Goal: Use online tool/utility: Utilize a website feature to perform a specific function

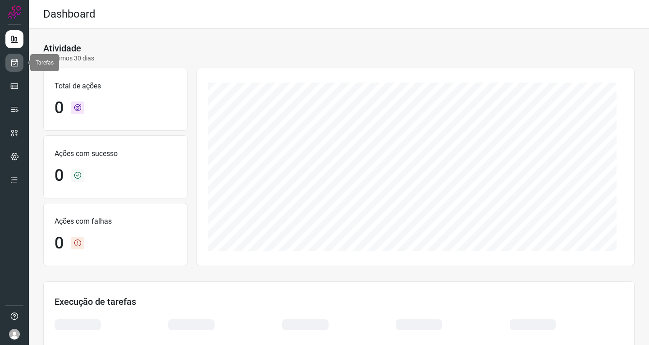
click at [14, 57] on link at bounding box center [14, 63] width 18 height 18
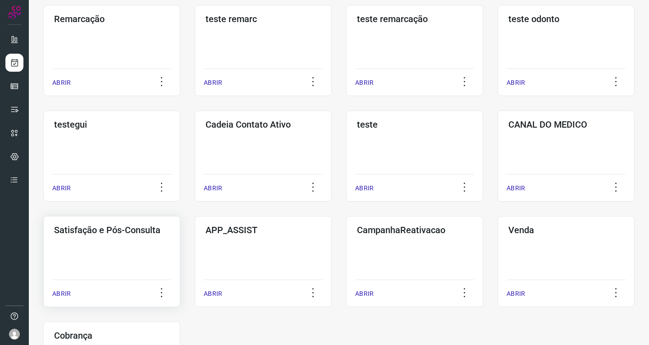
scroll to position [180, 0]
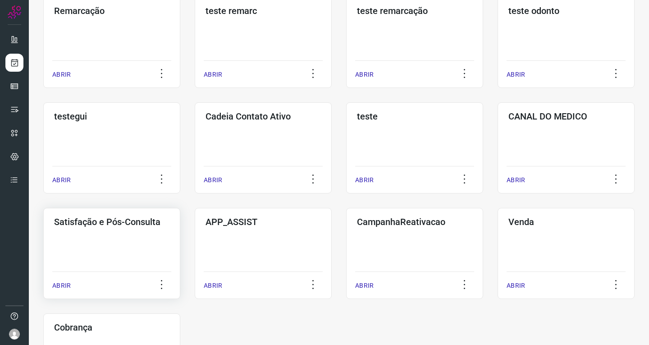
click at [195, 239] on div "Satisfação e Pós-Consulta ABRIR" at bounding box center [263, 253] width 137 height 91
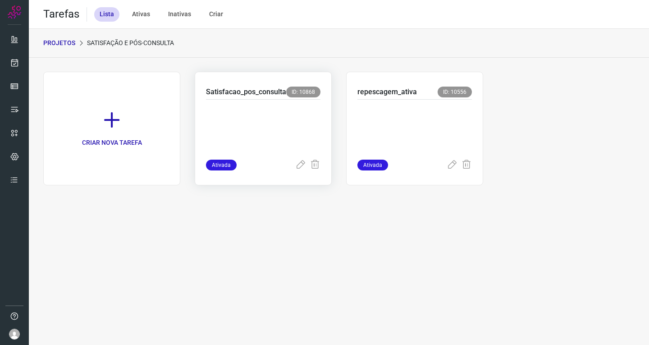
click at [269, 111] on p at bounding box center [263, 127] width 114 height 45
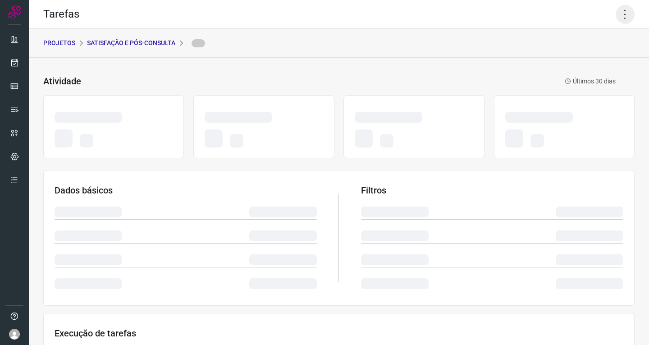
click at [618, 15] on icon at bounding box center [624, 14] width 19 height 19
click at [620, 11] on icon at bounding box center [624, 14] width 19 height 19
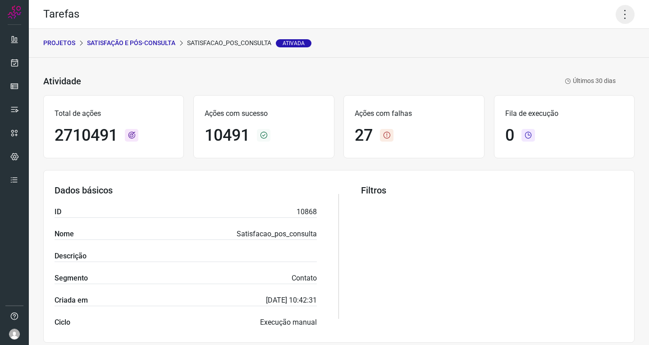
click at [622, 15] on icon at bounding box center [624, 14] width 19 height 19
click at [596, 60] on li "Executar" at bounding box center [586, 59] width 82 height 14
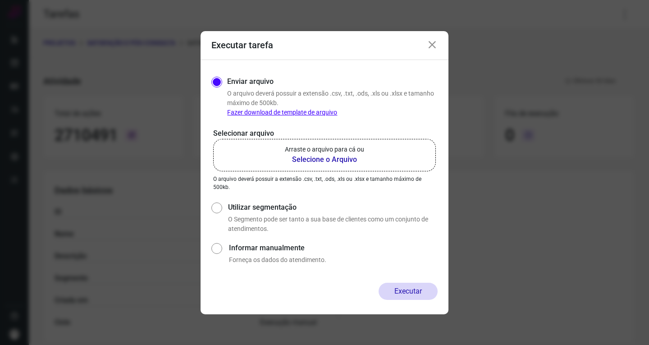
click at [387, 140] on label "Arraste o arquivo para cá ou Selecione o Arquivo" at bounding box center [324, 155] width 223 height 32
click at [0, 0] on input "Arraste o arquivo para cá ou Selecione o Arquivo" at bounding box center [0, 0] width 0 height 0
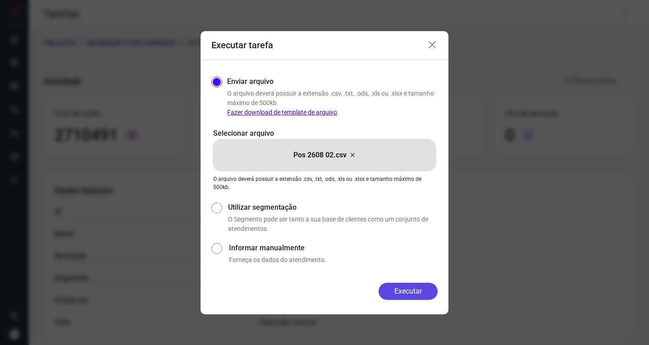
click at [409, 290] on button "Executar" at bounding box center [407, 290] width 59 height 17
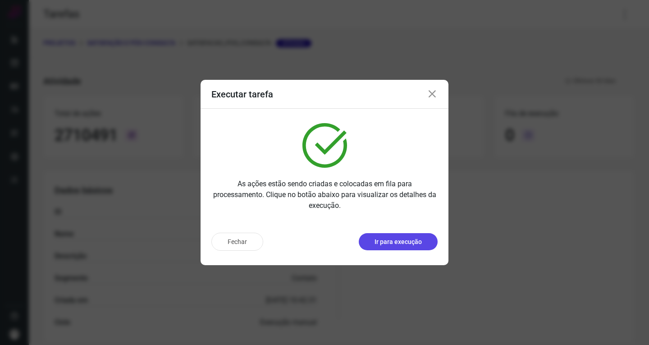
click at [415, 248] on button "Ir para execução" at bounding box center [398, 241] width 79 height 17
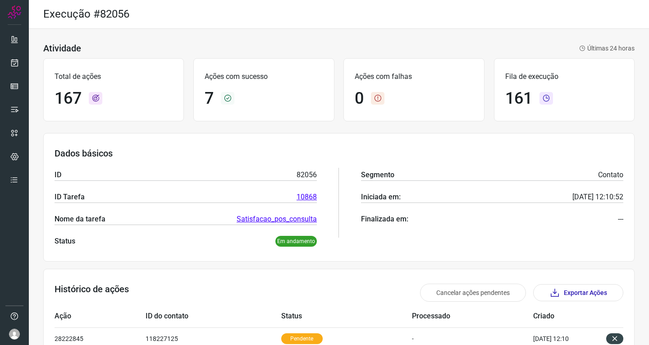
click at [269, 142] on div "Dados básicos ID 82056 ID Tarefa 10868 Nome da tarefa Satisfacao_pos_consulta S…" at bounding box center [338, 197] width 591 height 128
